Goal: Find specific fact: Find specific fact

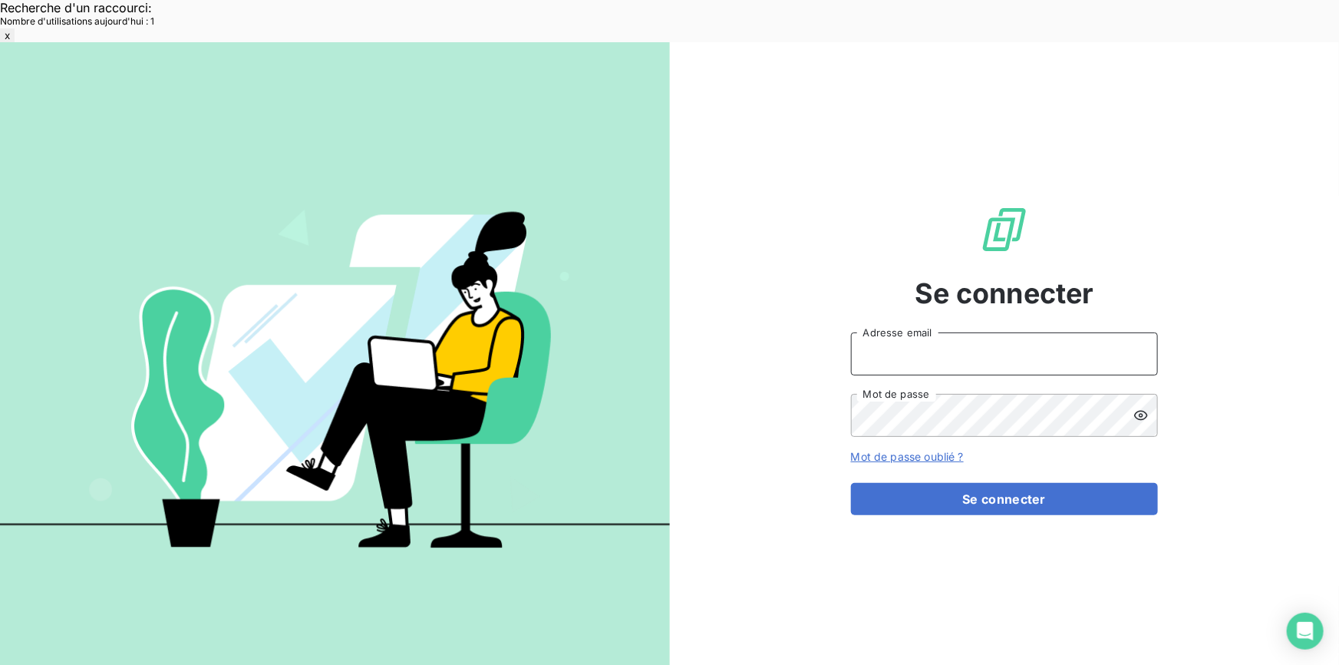
type input "[EMAIL_ADDRESS][DOMAIN_NAME]"
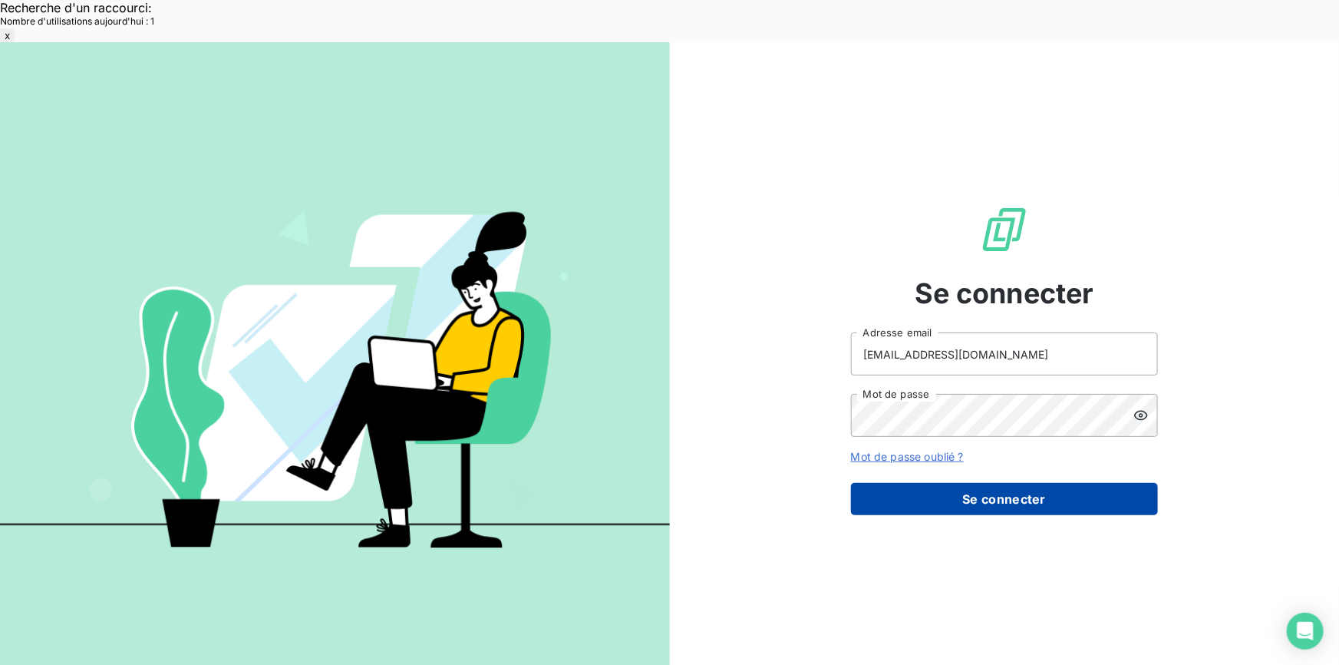
click at [1064, 483] on button "Se connecter" at bounding box center [1004, 499] width 307 height 32
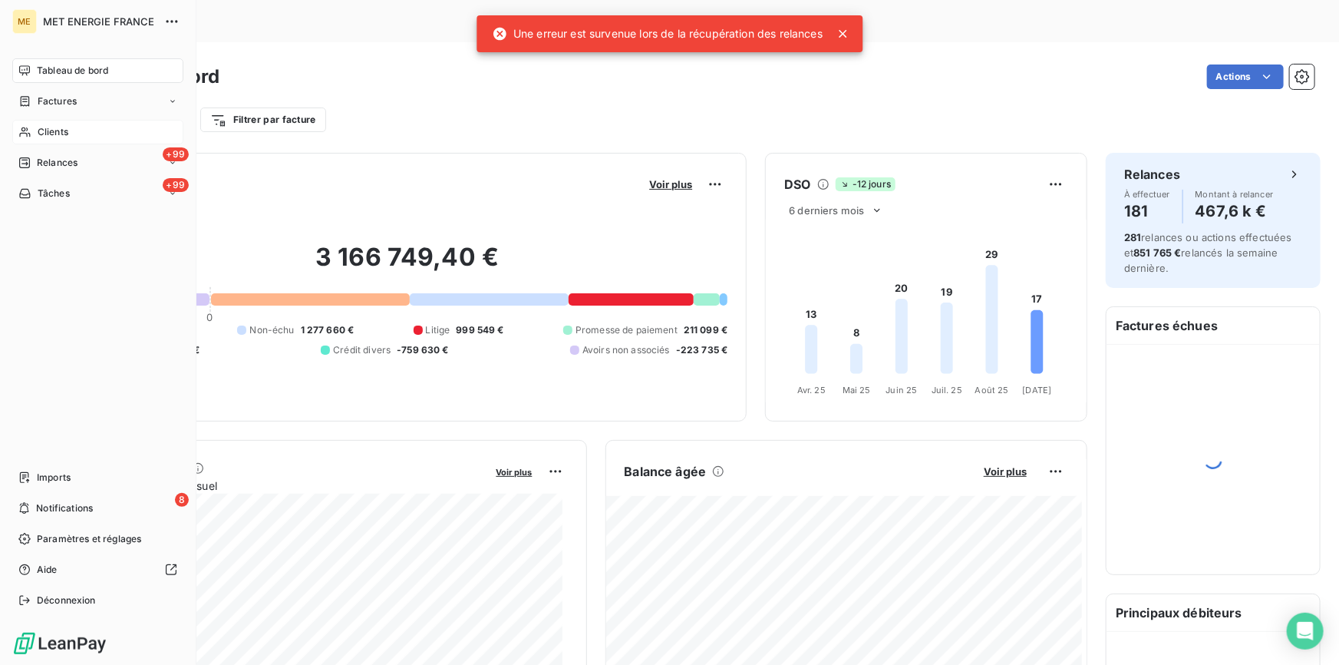
click at [54, 125] on span "Clients" at bounding box center [53, 132] width 31 height 14
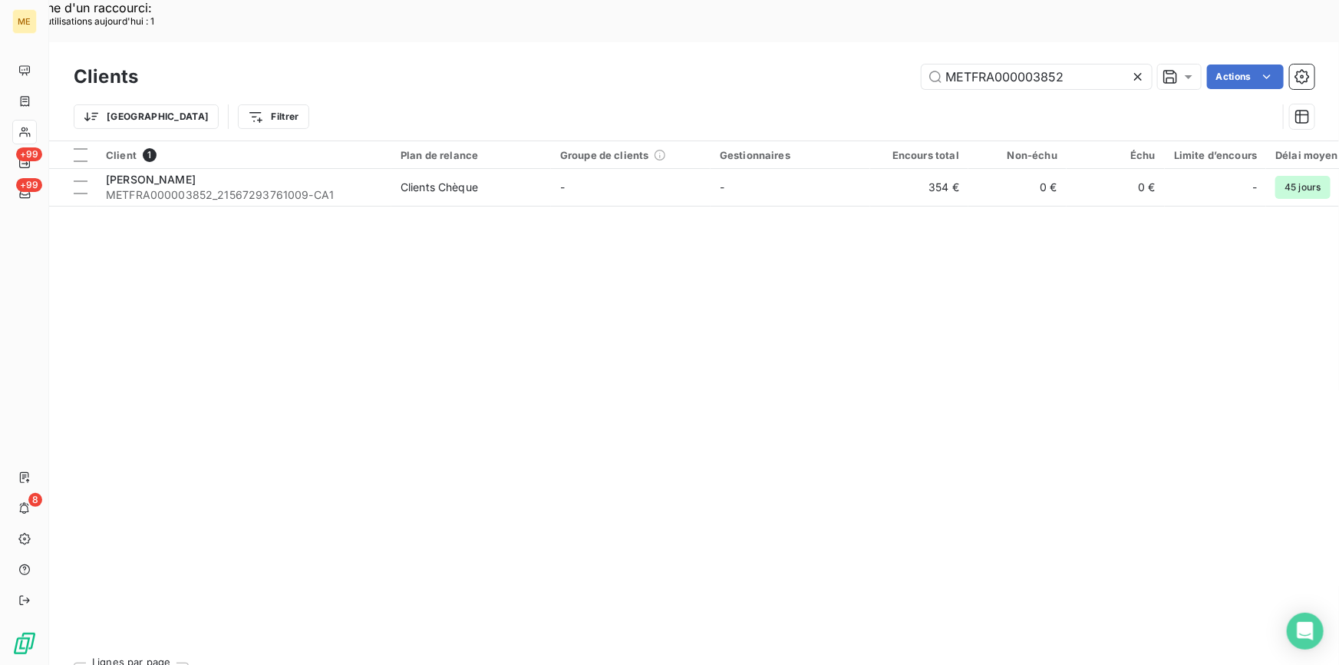
drag, startPoint x: 1077, startPoint y: 36, endPoint x: 943, endPoint y: 56, distance: 135.8
click at [943, 61] on div "Clients METFRA000003852 Actions Trier Filtrer" at bounding box center [694, 101] width 1241 height 80
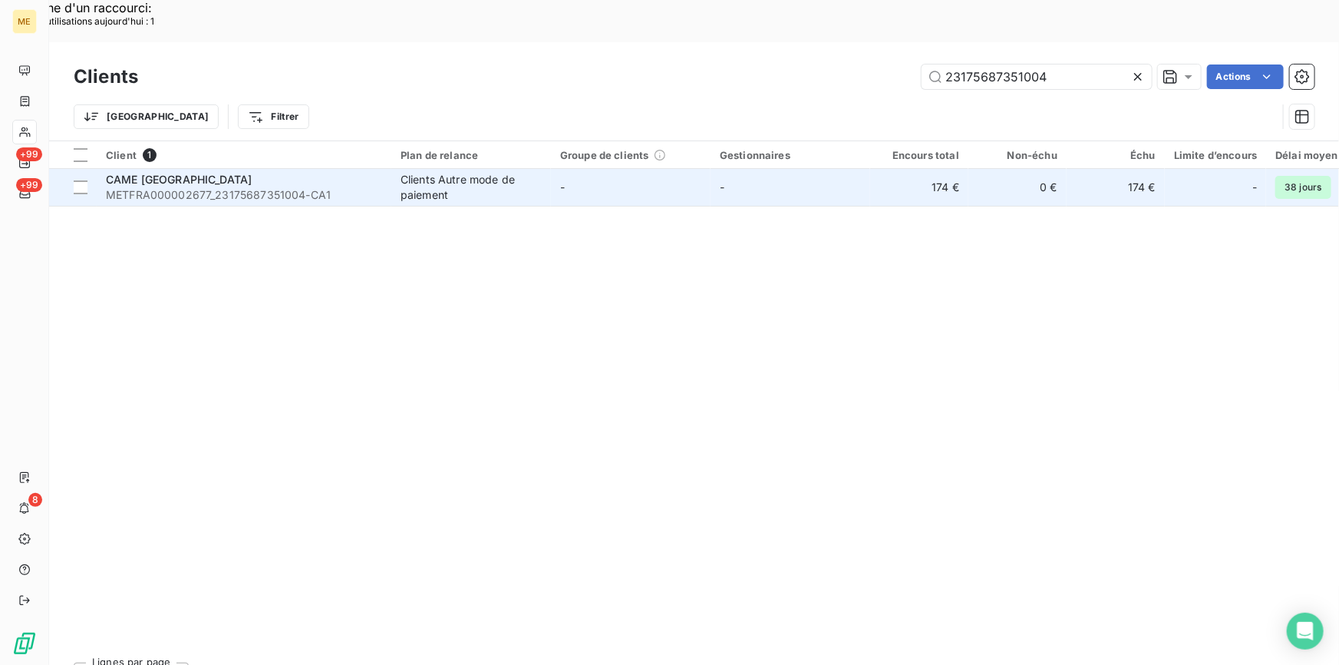
type input "23175687351004"
click at [226, 187] on span "METFRA000002677_23175687351004-CA1" at bounding box center [244, 194] width 276 height 15
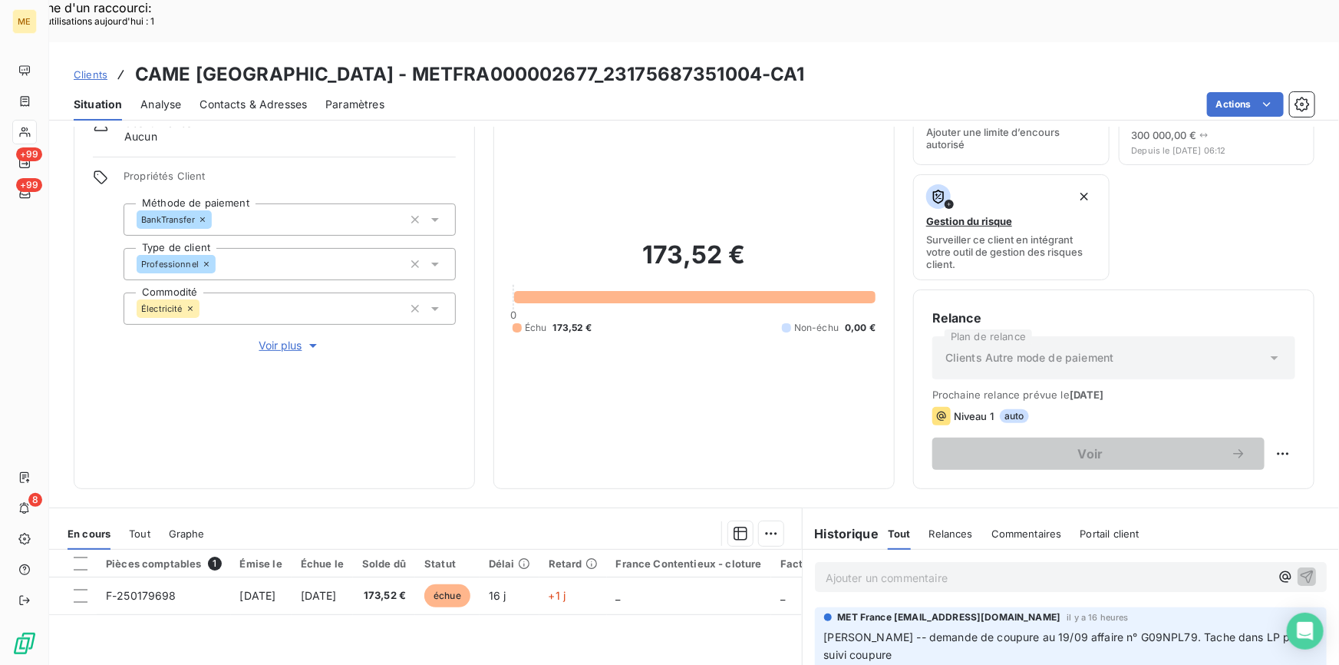
scroll to position [139, 0]
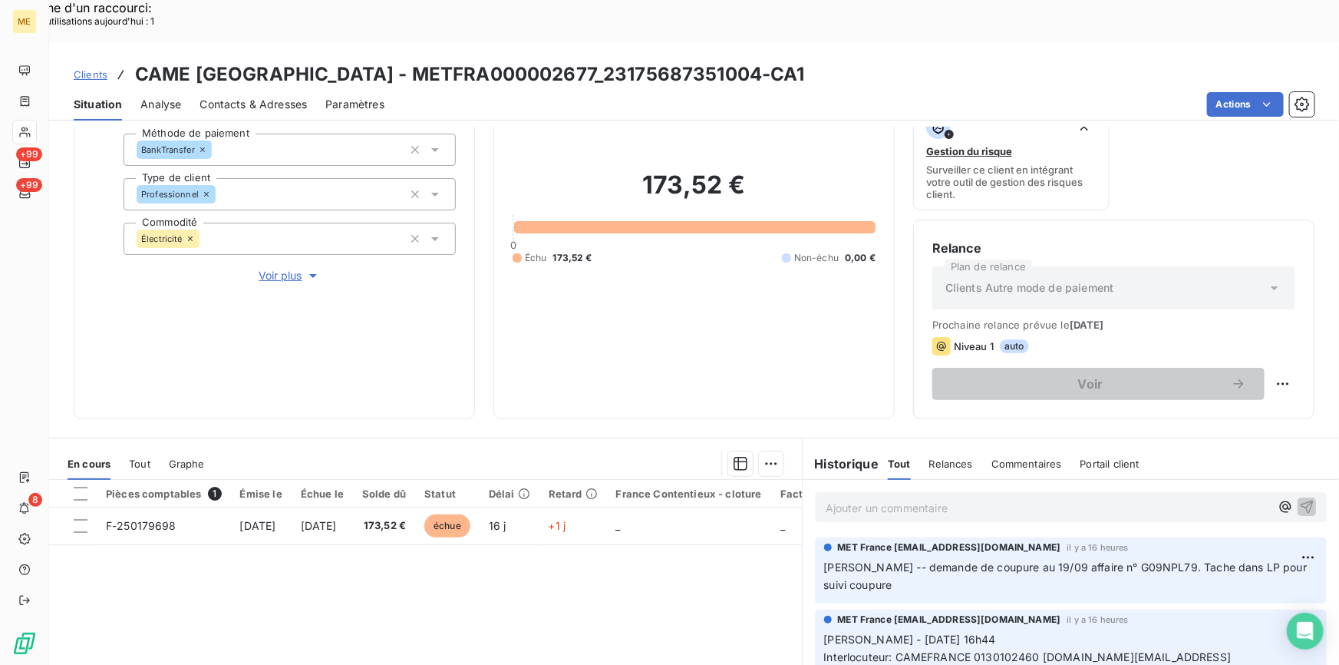
click at [988, 560] on span "[PERSON_NAME] -- demande de coupure au 19/09 affaire n° G09NPL79. Tache dans LP…" at bounding box center [1067, 575] width 486 height 31
drag, startPoint x: 998, startPoint y: 521, endPoint x: 1041, endPoint y: 537, distance: 46.6
click at [1041, 559] on p "[PERSON_NAME] -- demande de coupure au 19/09 affaire n° G09NPL79. Tache dans LP…" at bounding box center [1070, 576] width 493 height 35
click at [1043, 560] on span "[PERSON_NAME] -- demande de coupure au 19/09 affaire n° G09NPL79. Tache dans LP…" at bounding box center [1067, 575] width 486 height 31
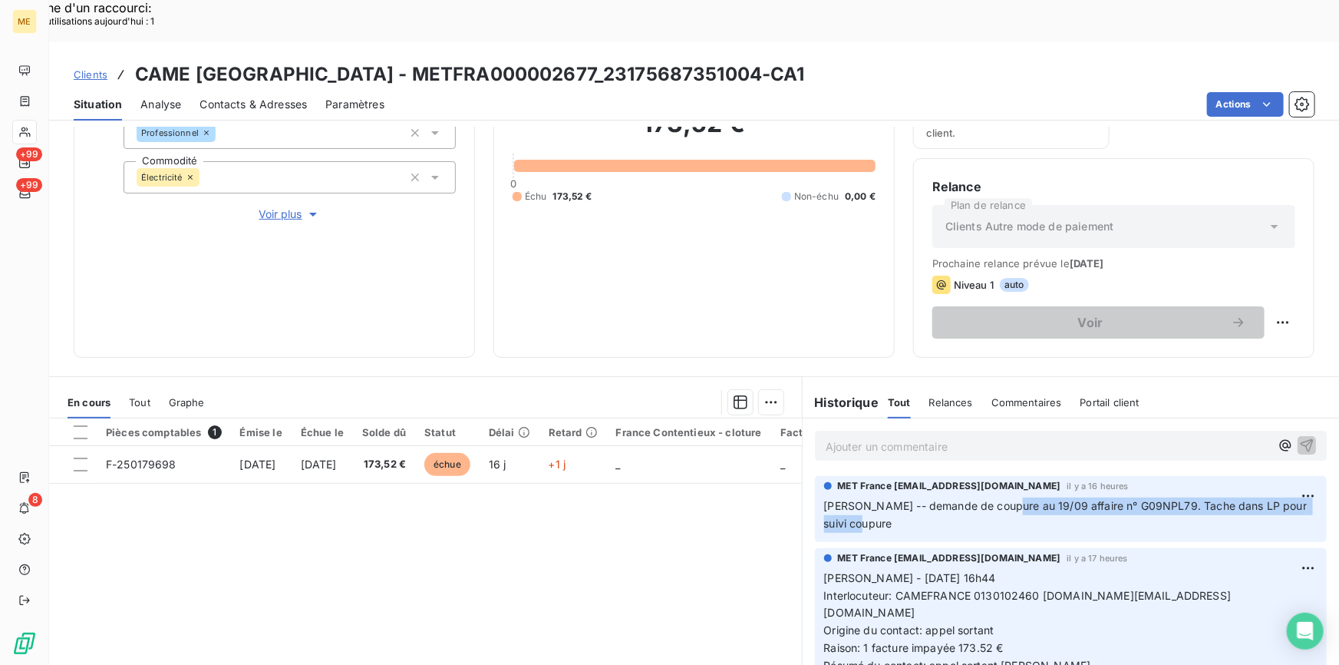
scroll to position [209, 0]
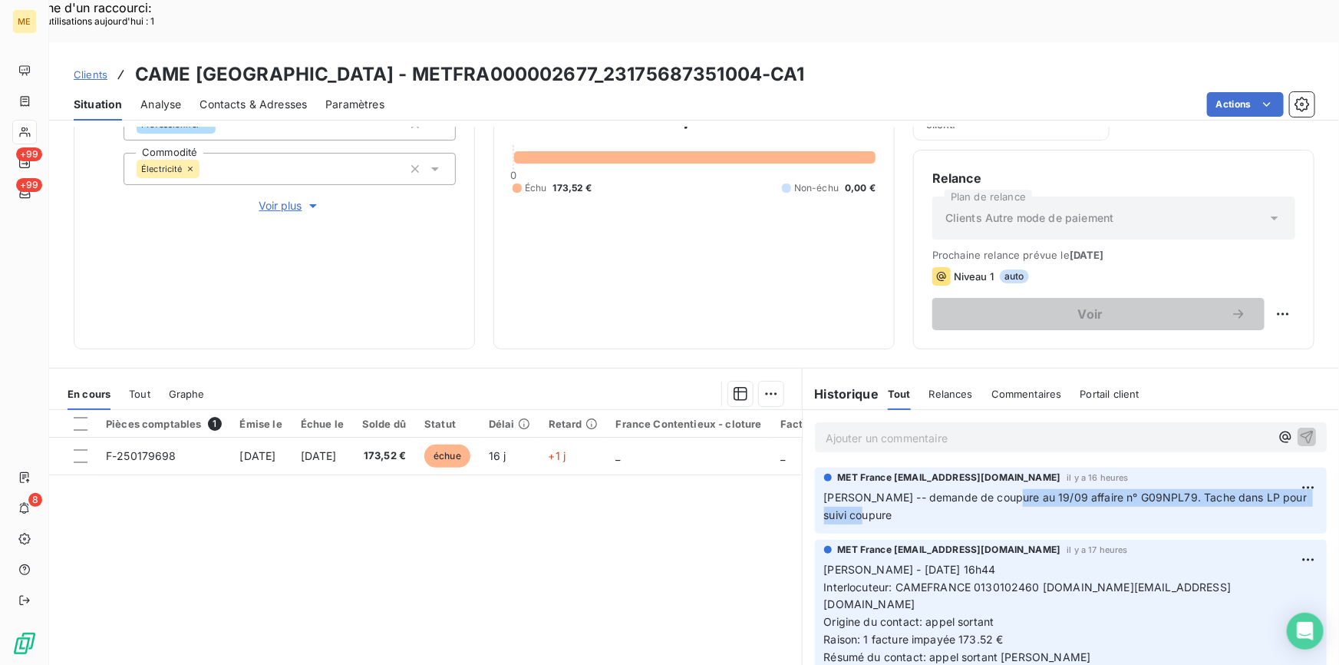
click at [993, 489] on p "[PERSON_NAME] -- demande de coupure au 19/09 affaire n° G09NPL79. Tache dans LP…" at bounding box center [1070, 506] width 493 height 35
drag, startPoint x: 864, startPoint y: 469, endPoint x: 810, endPoint y: 454, distance: 55.7
click at [815, 467] on div "MET France [EMAIL_ADDRESS][DOMAIN_NAME] il y a 16 heures [PERSON_NAME] -- deman…" at bounding box center [1071, 500] width 512 height 66
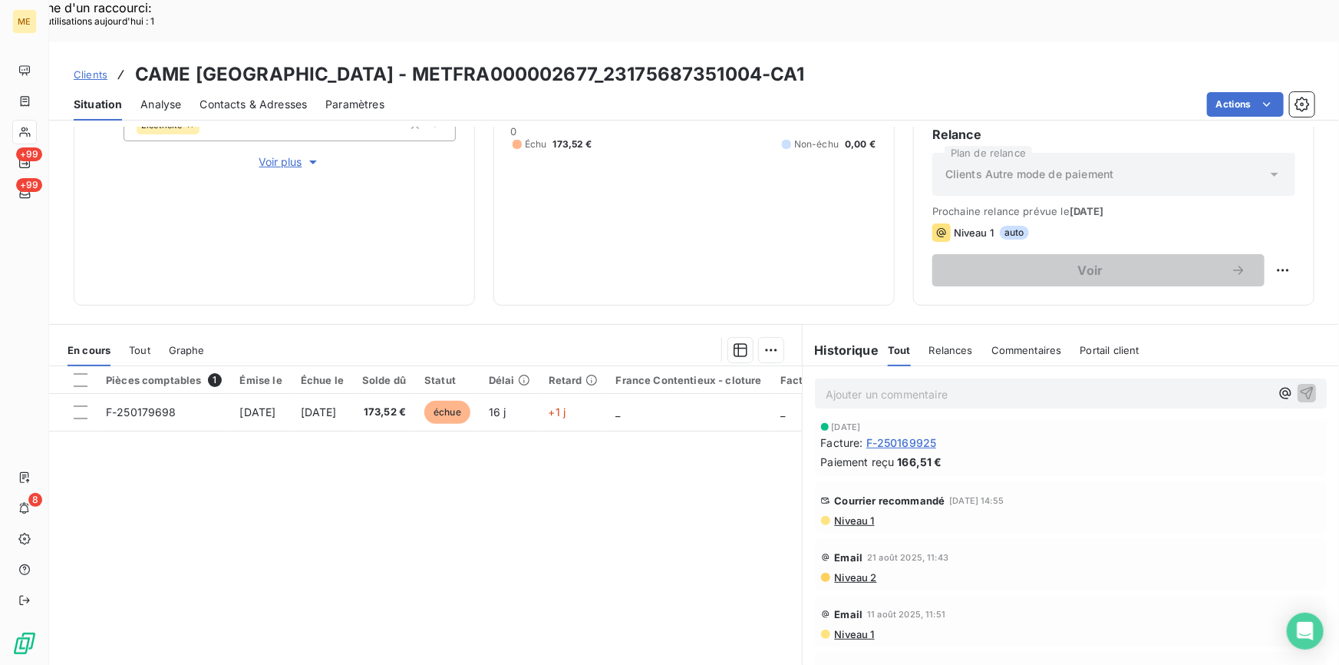
scroll to position [0, 0]
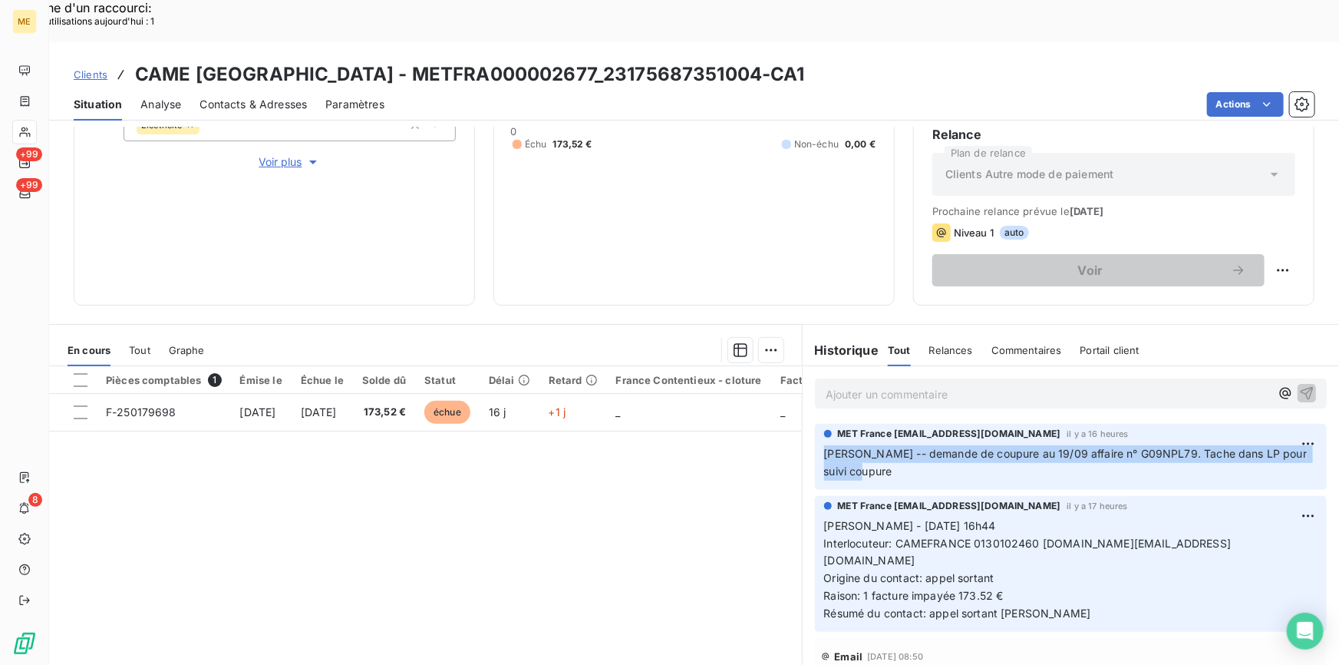
click at [856, 447] on span "[PERSON_NAME] -- demande de coupure au 19/09 affaire n° G09NPL79. Tache dans LP…" at bounding box center [1067, 462] width 486 height 31
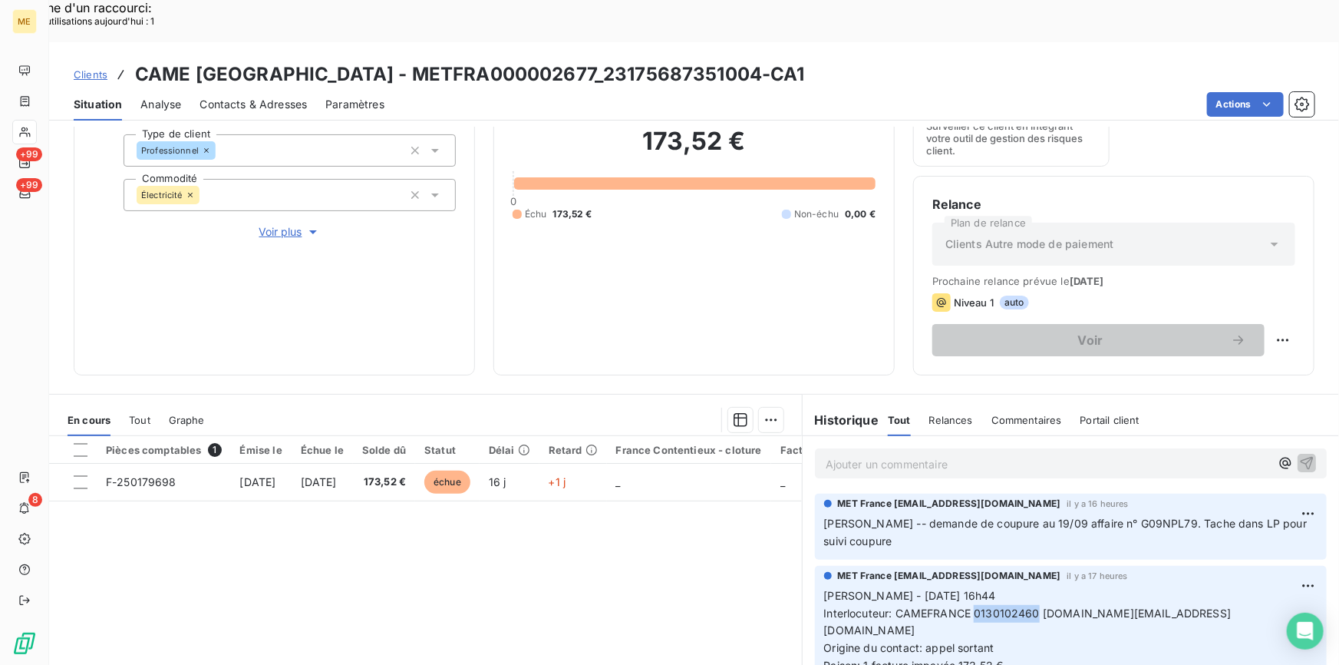
drag, startPoint x: 1034, startPoint y: 571, endPoint x: 967, endPoint y: 571, distance: 66.8
click at [967, 606] on span "Interlocuteur: CAMEFRANCE 0130102460 [DOMAIN_NAME][EMAIL_ADDRESS][DOMAIN_NAME]" at bounding box center [1027, 621] width 407 height 31
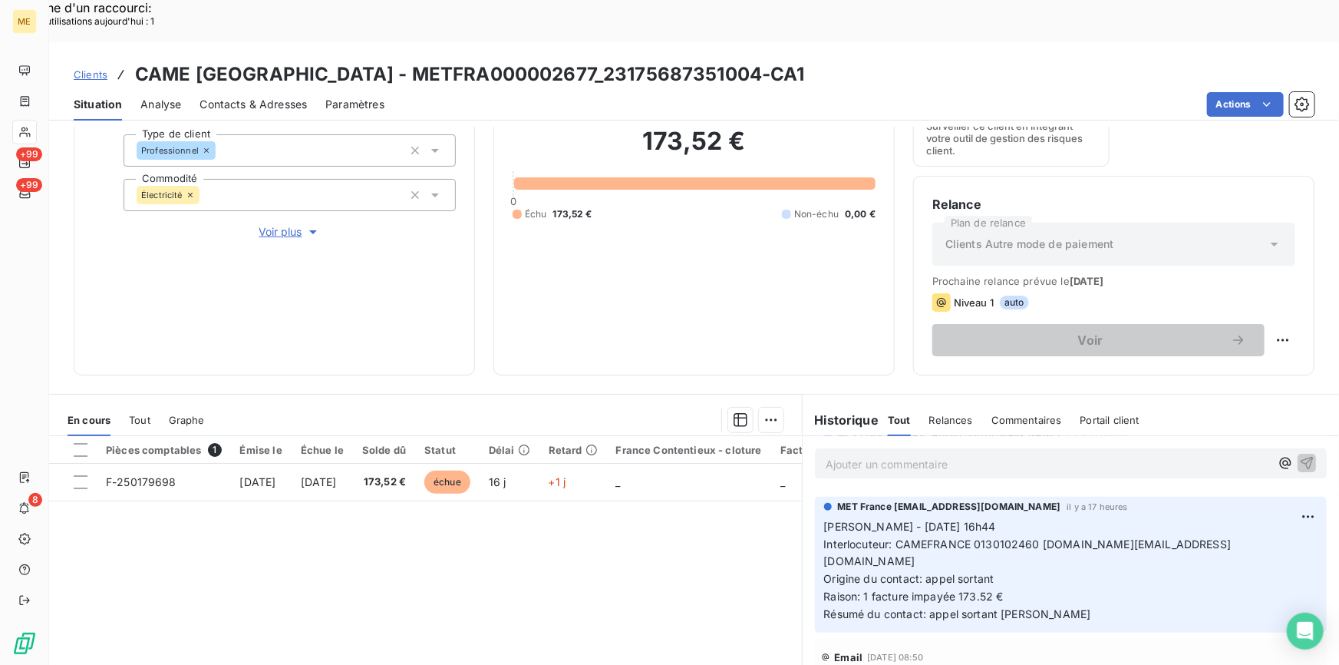
click at [1036, 537] on span "Interlocuteur: CAMEFRANCE 0130102460 [DOMAIN_NAME][EMAIL_ADDRESS][DOMAIN_NAME]" at bounding box center [1027, 552] width 407 height 31
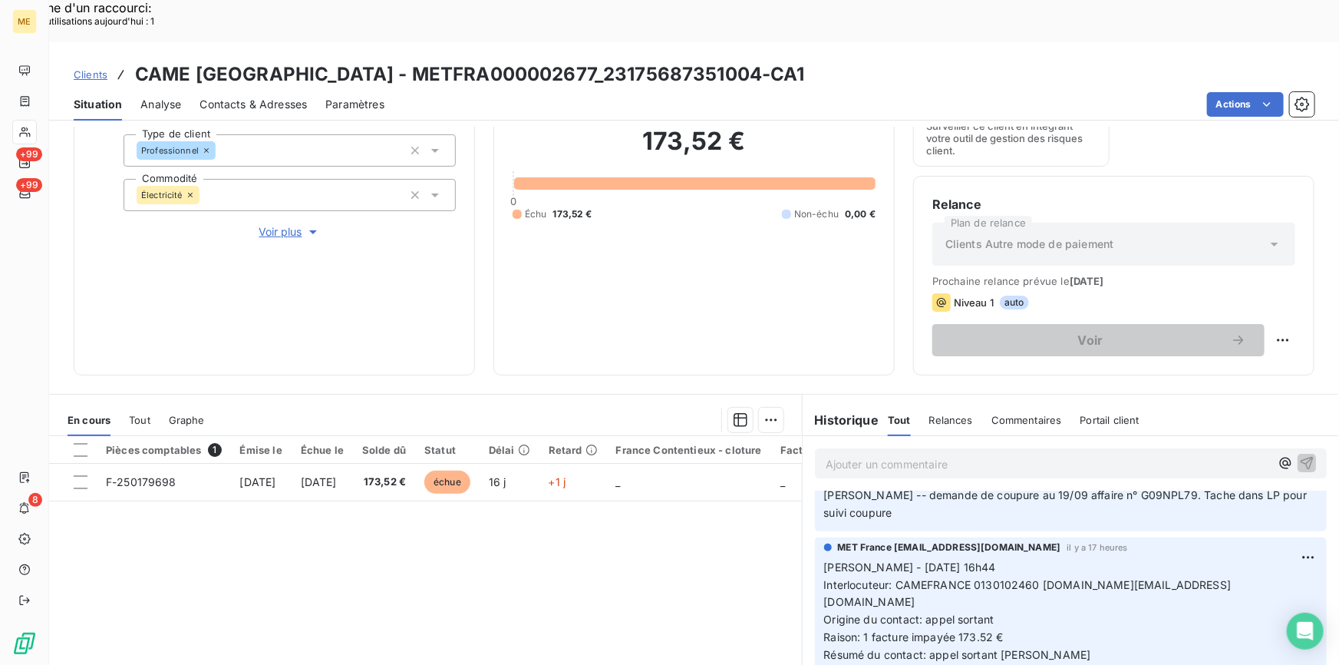
scroll to position [0, 0]
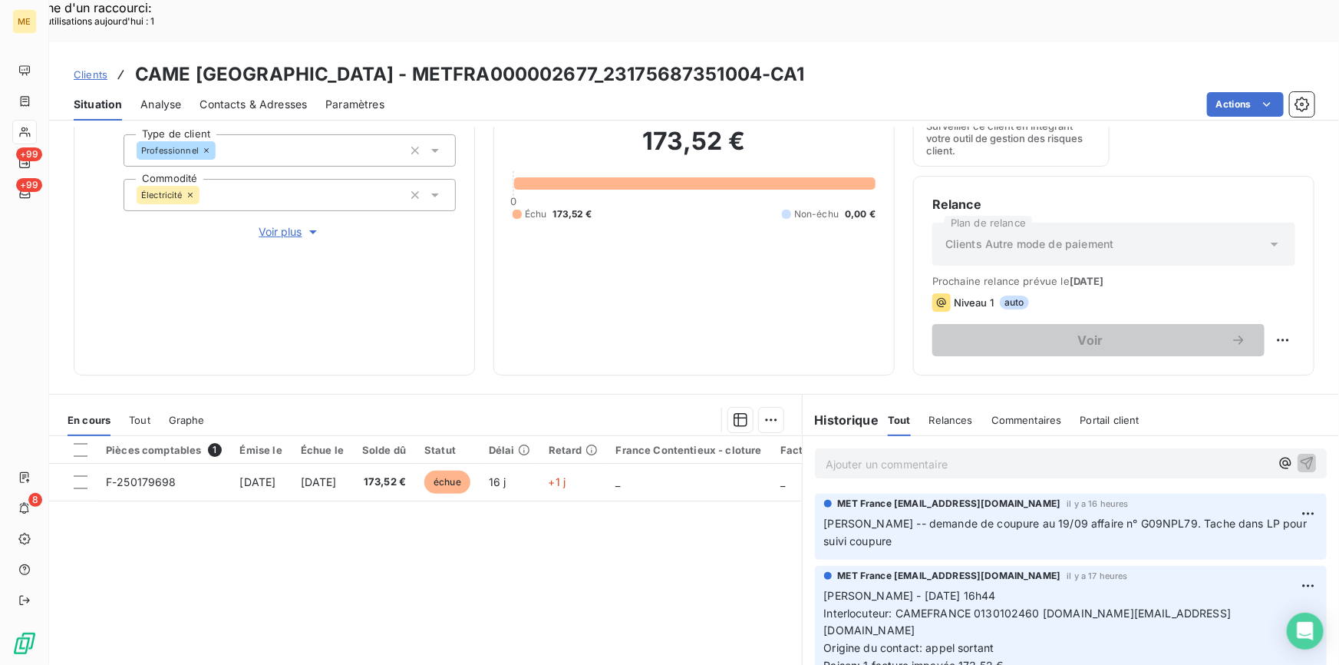
click at [951, 658] on span "Raison: 1 facture impayée 173.52 €" at bounding box center [914, 664] width 180 height 13
drag, startPoint x: 1032, startPoint y: 570, endPoint x: 973, endPoint y: 570, distance: 59.1
click at [973, 606] on span "Interlocuteur: CAMEFRANCE 0130102460 [DOMAIN_NAME][EMAIL_ADDRESS][DOMAIN_NAME]" at bounding box center [1027, 621] width 407 height 31
click at [994, 606] on span "Interlocuteur: CAMEFRANCE 0130102460 [DOMAIN_NAME][EMAIL_ADDRESS][DOMAIN_NAME]" at bounding box center [1027, 621] width 407 height 31
click at [989, 606] on span "Interlocuteur: CAMEFRANCE 0130102460 [DOMAIN_NAME][EMAIL_ADDRESS][DOMAIN_NAME]" at bounding box center [1027, 621] width 407 height 31
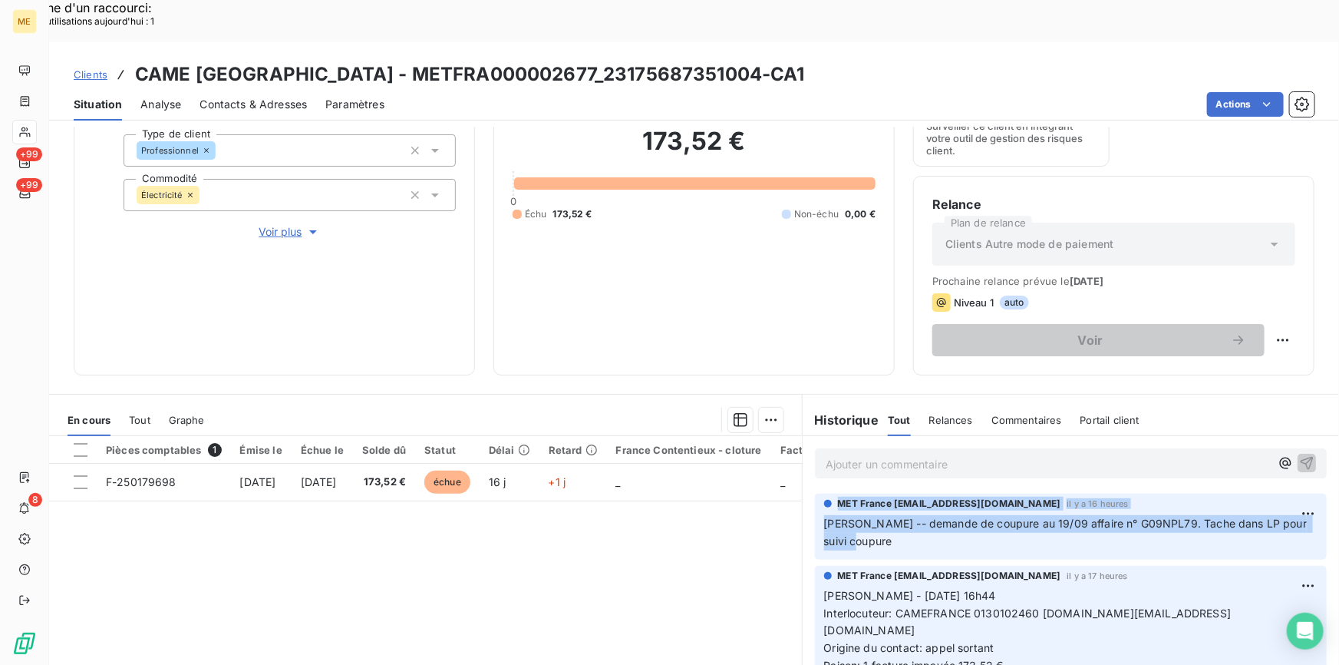
drag, startPoint x: 860, startPoint y: 497, endPoint x: 830, endPoint y: 460, distance: 48.1
click at [830, 496] on div "MET France [EMAIL_ADDRESS][DOMAIN_NAME] il y a 16 heures [PERSON_NAME] -- deman…" at bounding box center [1070, 523] width 493 height 54
click at [838, 496] on span "MET France [EMAIL_ADDRESS][DOMAIN_NAME]" at bounding box center [949, 503] width 223 height 14
drag, startPoint x: 834, startPoint y: 461, endPoint x: 859, endPoint y: 496, distance: 42.8
click at [859, 496] on div "MET France [EMAIL_ADDRESS][DOMAIN_NAME] il y a 16 heures [PERSON_NAME] -- deman…" at bounding box center [1070, 523] width 493 height 54
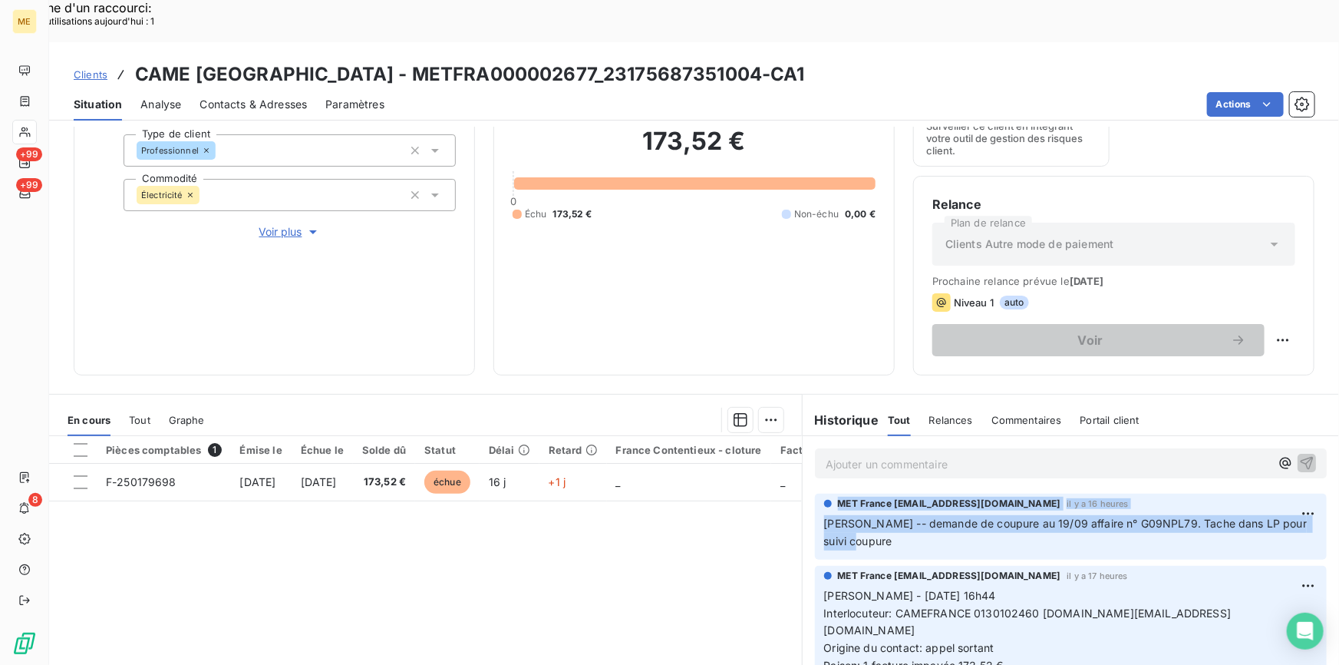
click at [859, 516] on span "[PERSON_NAME] -- demande de coupure au 19/09 affaire n° G09NPL79. Tache dans LP…" at bounding box center [1067, 531] width 486 height 31
drag, startPoint x: 859, startPoint y: 500, endPoint x: 836, endPoint y: 460, distance: 46.5
click at [836, 496] on div "MET France [EMAIL_ADDRESS][DOMAIN_NAME] il y a 16 heures [PERSON_NAME] -- deman…" at bounding box center [1070, 523] width 493 height 54
click at [838, 496] on span "MET France [EMAIL_ADDRESS][DOMAIN_NAME]" at bounding box center [949, 503] width 223 height 14
drag, startPoint x: 833, startPoint y: 459, endPoint x: 860, endPoint y: 503, distance: 51.3
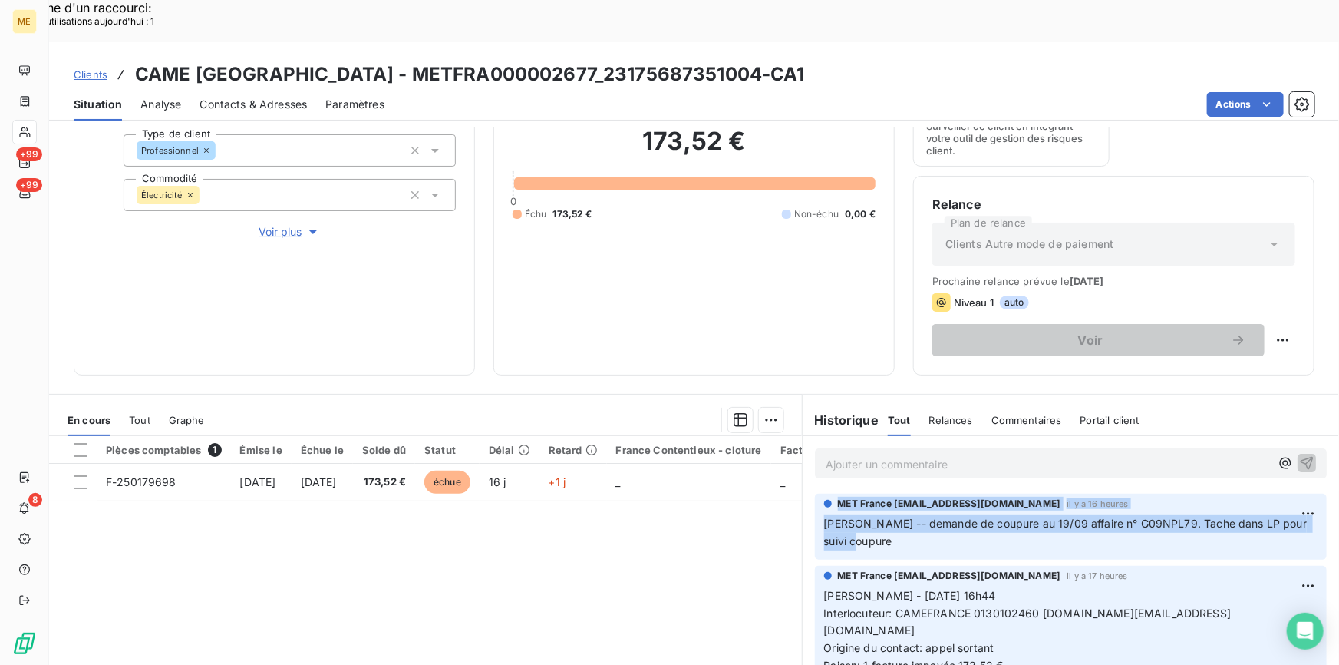
click at [860, 503] on div "MET France [EMAIL_ADDRESS][DOMAIN_NAME] il y a 16 heures [PERSON_NAME] -- deman…" at bounding box center [1070, 523] width 493 height 54
click at [860, 516] on span "[PERSON_NAME] -- demande de coupure au 19/09 affaire n° G09NPL79. Tache dans LP…" at bounding box center [1067, 531] width 486 height 31
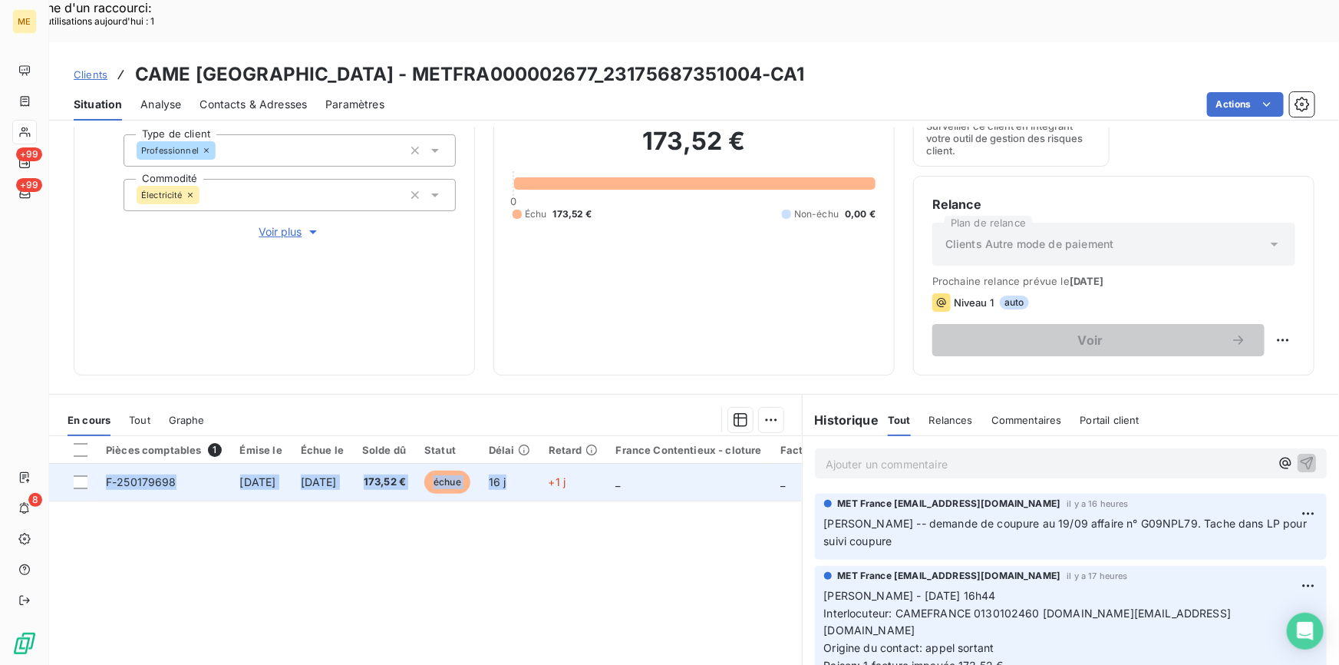
drag, startPoint x: 568, startPoint y: 444, endPoint x: 90, endPoint y: 434, distance: 478.1
click at [91, 463] on tr "F-250179698 [DATE] [DATE] 173,52 € échue 16 j +1 j _ _ _" at bounding box center [560, 481] width 1023 height 37
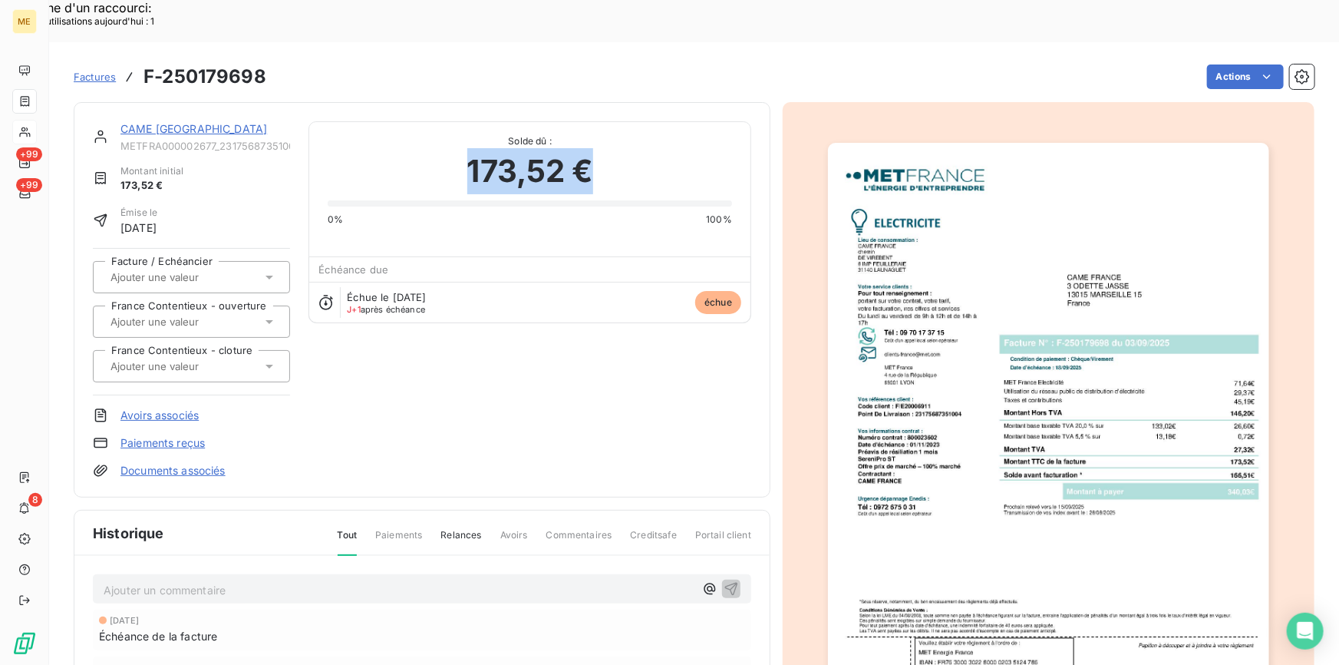
drag, startPoint x: 457, startPoint y: 121, endPoint x: 580, endPoint y: 115, distance: 122.9
click at [601, 148] on div "173,52 €" at bounding box center [530, 171] width 404 height 46
click at [576, 148] on span "173,52 €" at bounding box center [530, 171] width 126 height 46
drag, startPoint x: 592, startPoint y: 138, endPoint x: 466, endPoint y: 127, distance: 126.3
click at [466, 148] on div "173,52 €" at bounding box center [530, 171] width 404 height 46
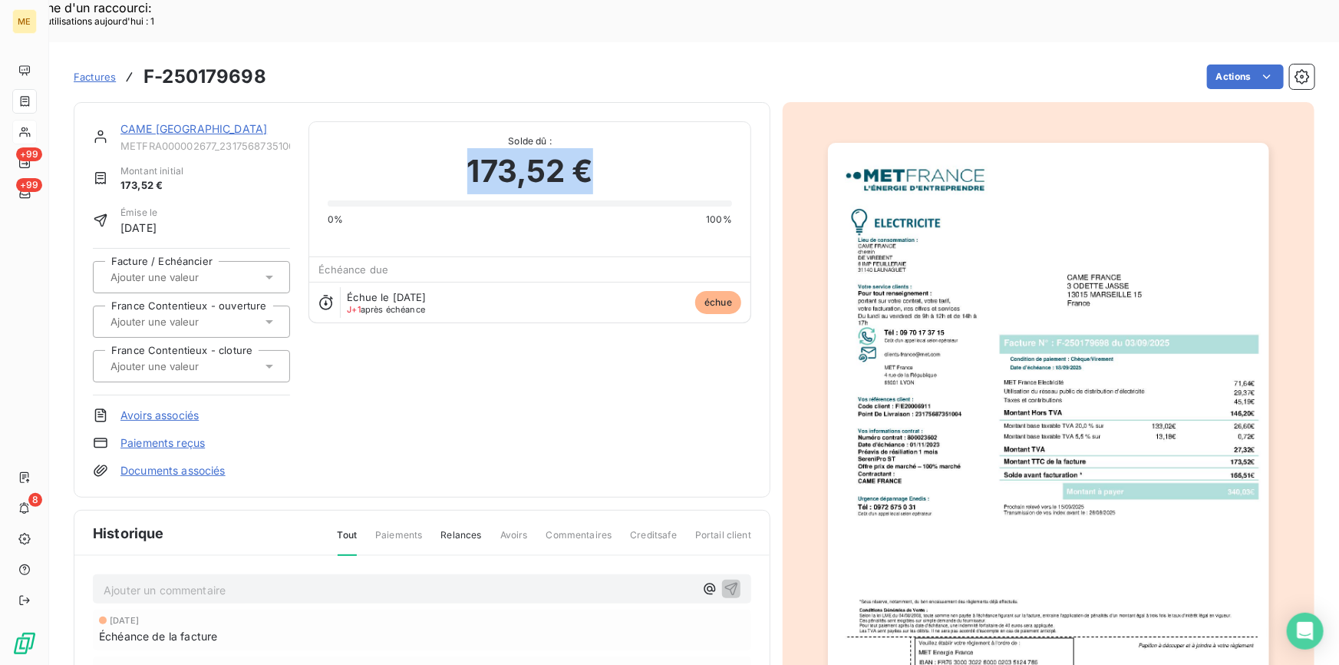
drag, startPoint x: 589, startPoint y: 127, endPoint x: 599, endPoint y: 127, distance: 10.0
click at [590, 148] on span "173,52 €" at bounding box center [530, 171] width 126 height 46
click at [547, 148] on span "173,52 €" at bounding box center [530, 171] width 126 height 46
drag, startPoint x: 586, startPoint y: 132, endPoint x: 464, endPoint y: 126, distance: 122.2
click at [467, 148] on span "173,52 €" at bounding box center [530, 171] width 126 height 46
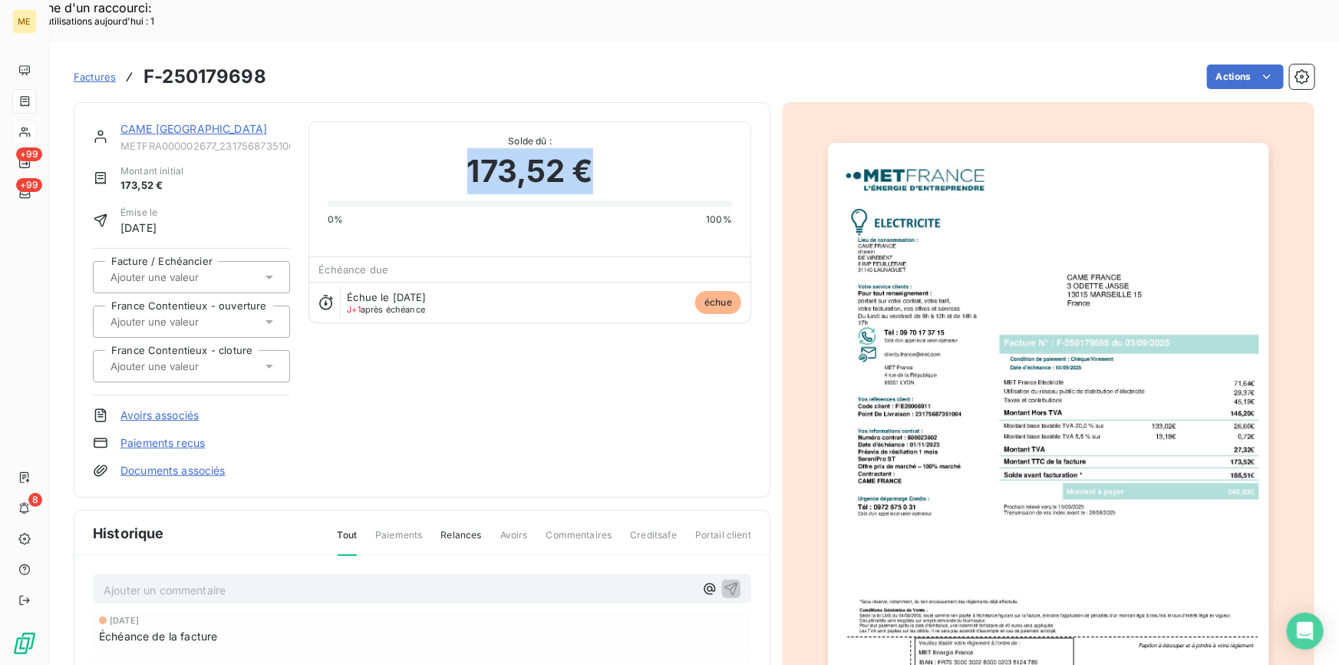
copy span "173,52 €"
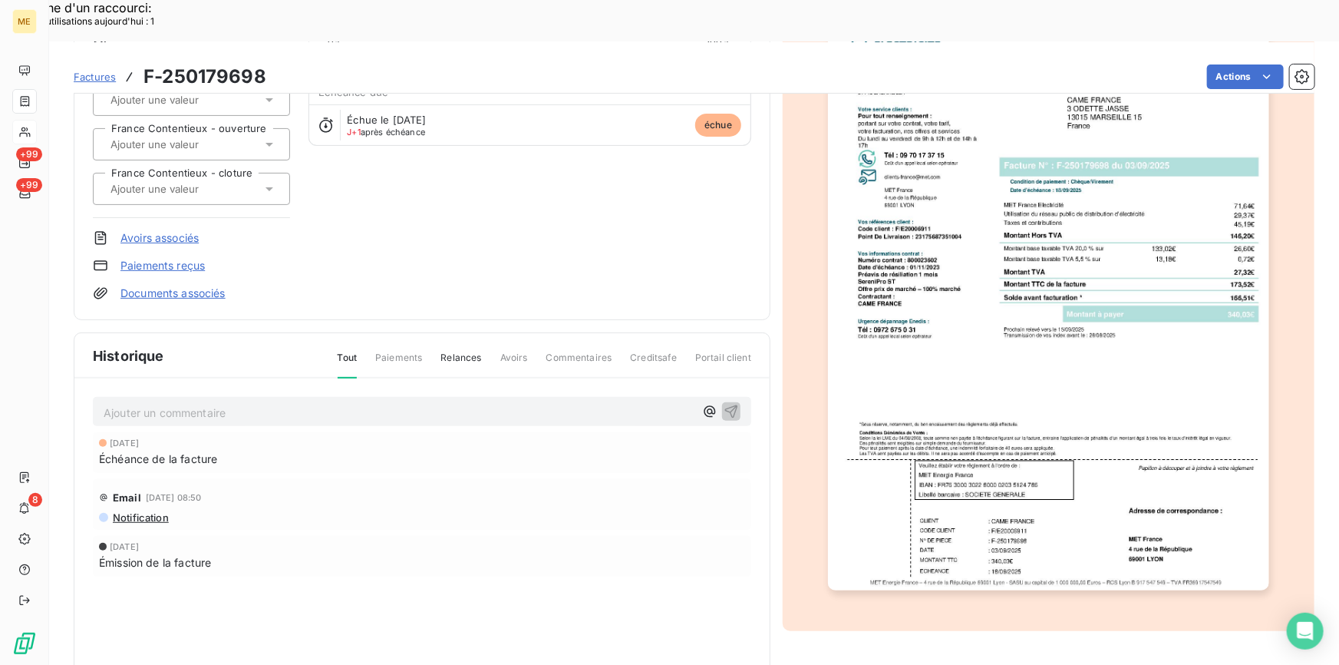
scroll to position [184, 0]
